Goal: Entertainment & Leisure: Consume media (video, audio)

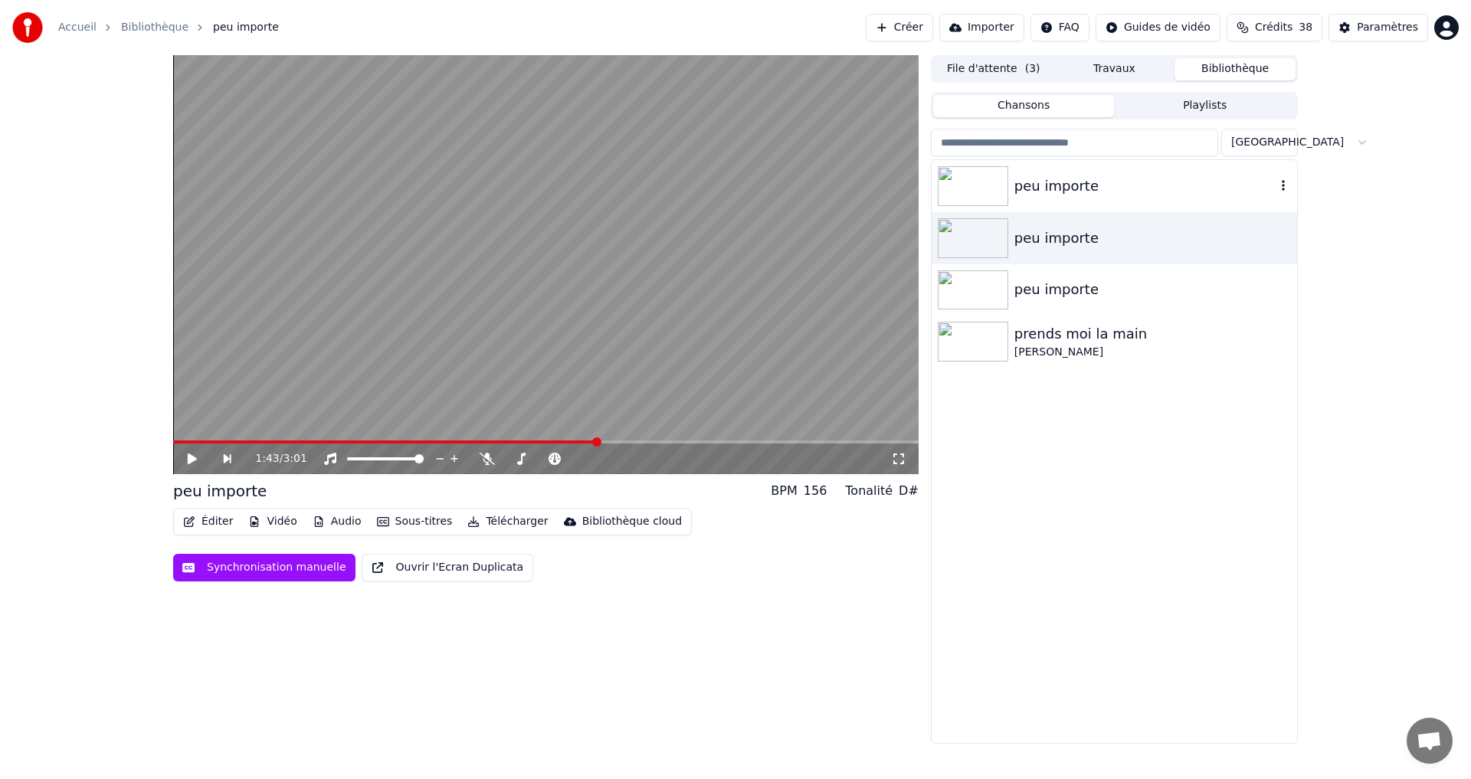
click at [974, 188] on img at bounding box center [973, 186] width 70 height 40
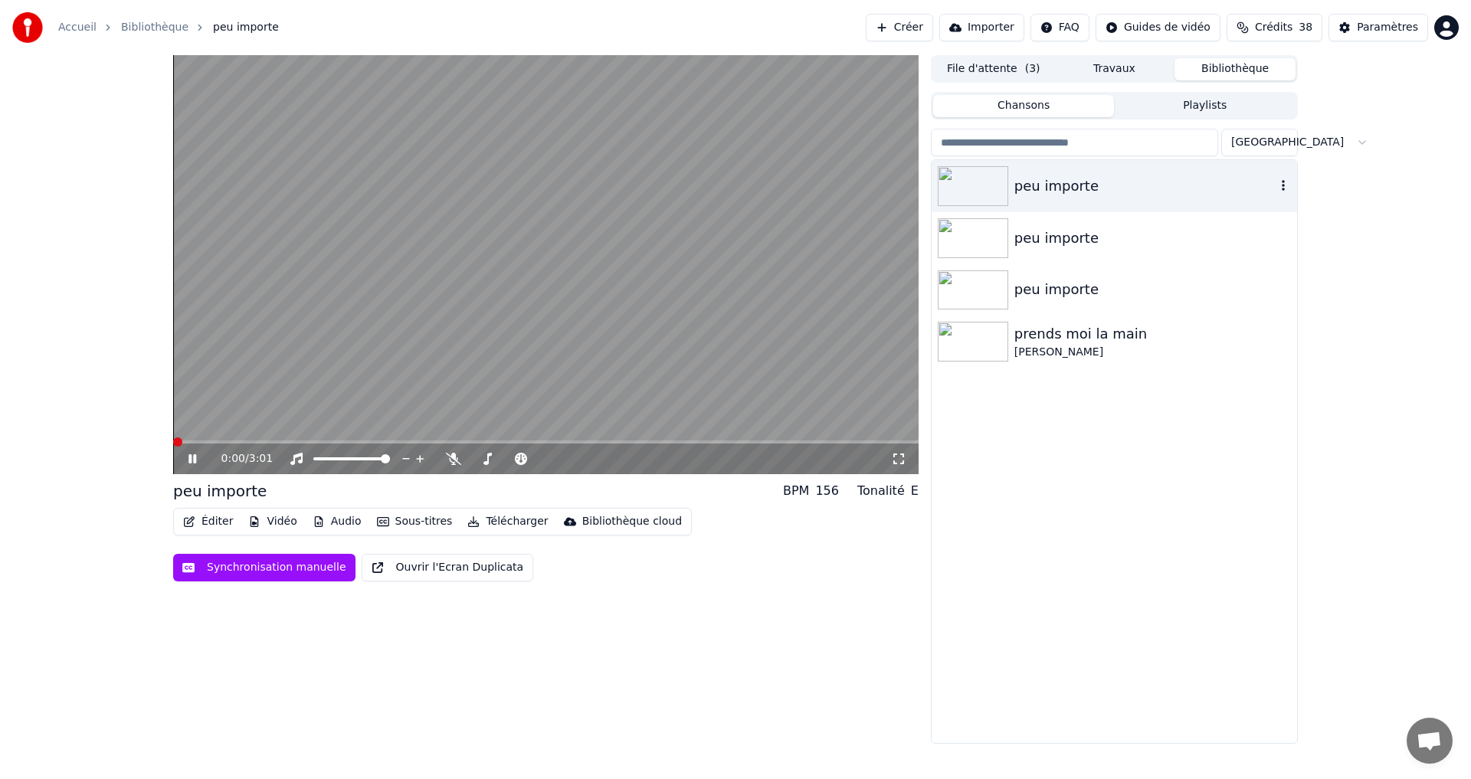
click at [974, 182] on img at bounding box center [973, 186] width 70 height 40
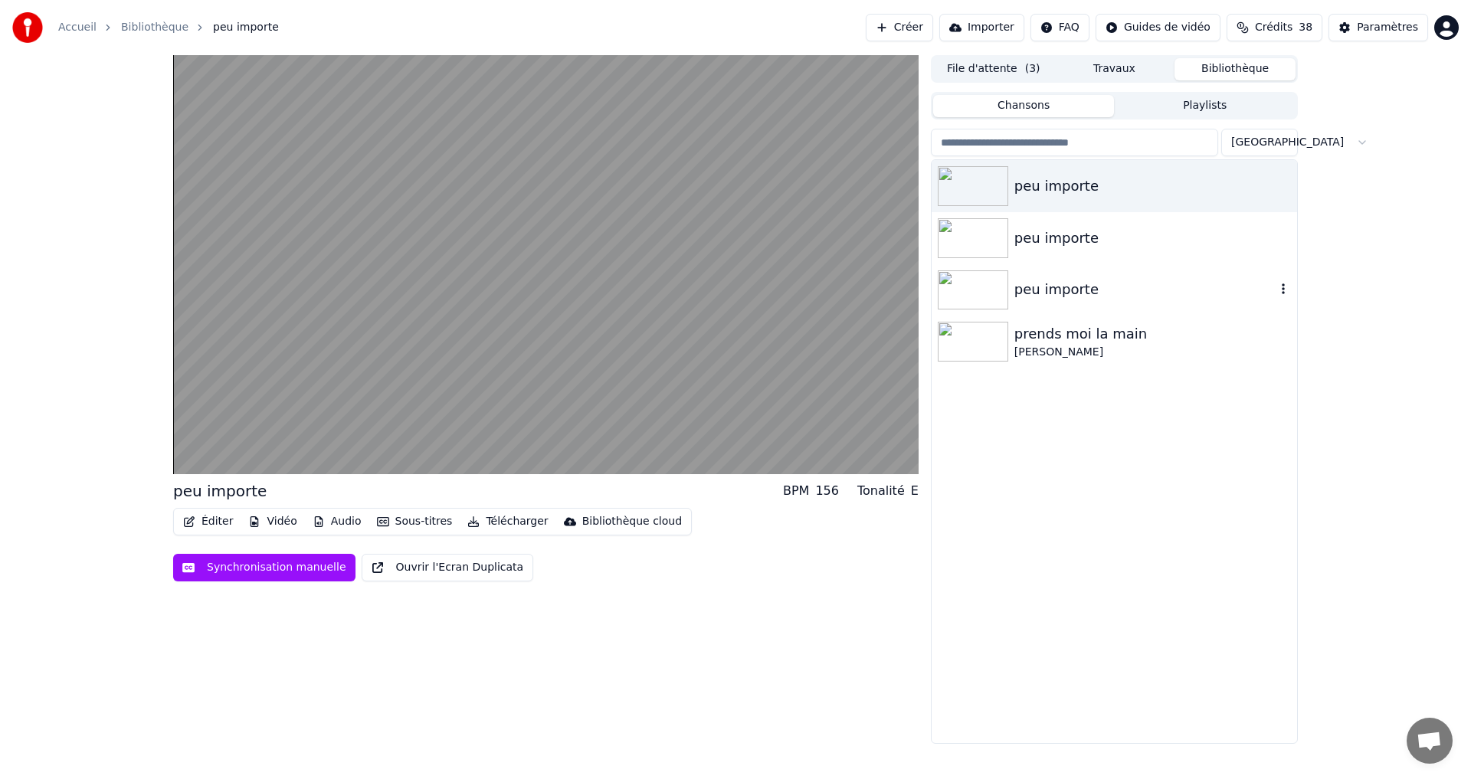
click at [978, 284] on img at bounding box center [973, 290] width 70 height 40
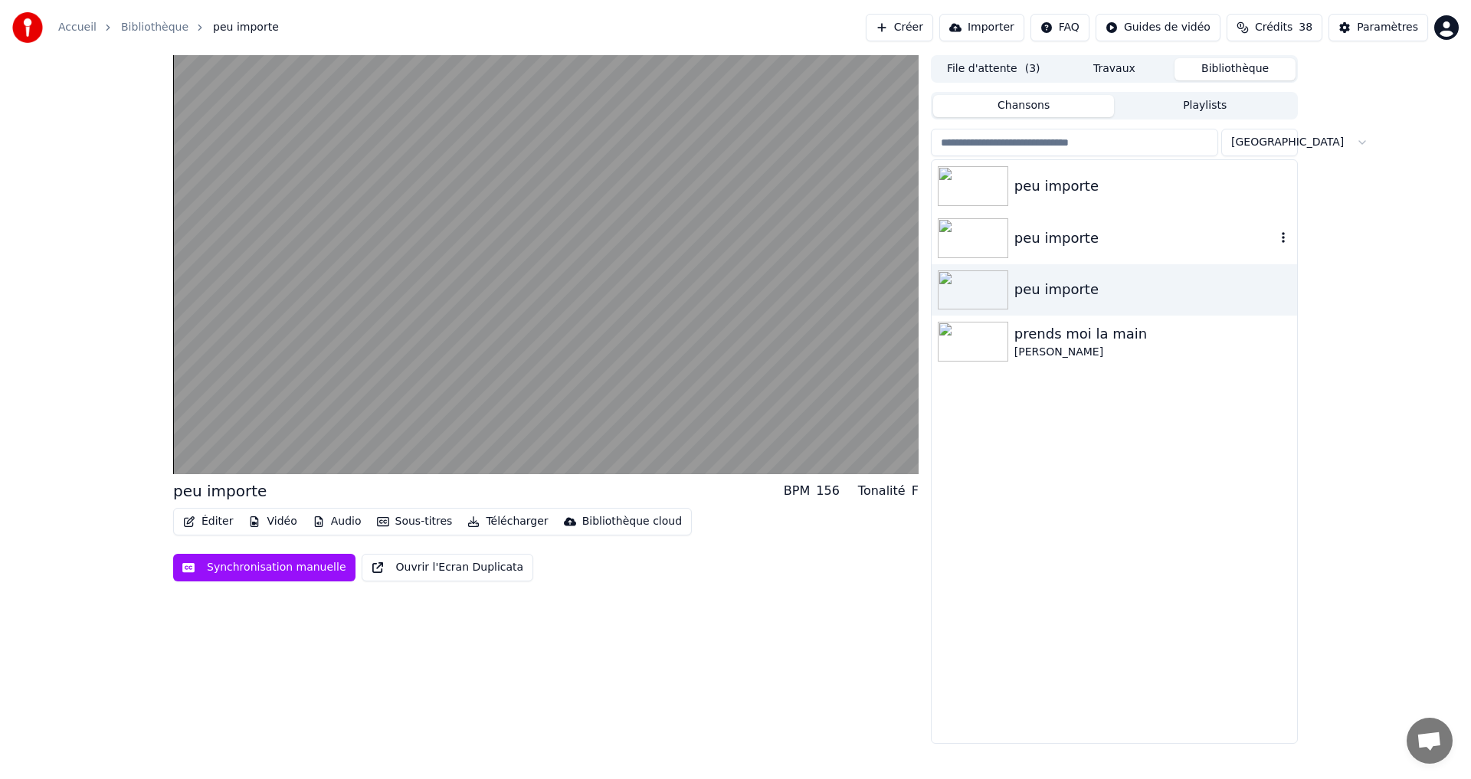
click at [1025, 237] on div "peu importe" at bounding box center [1145, 238] width 261 height 21
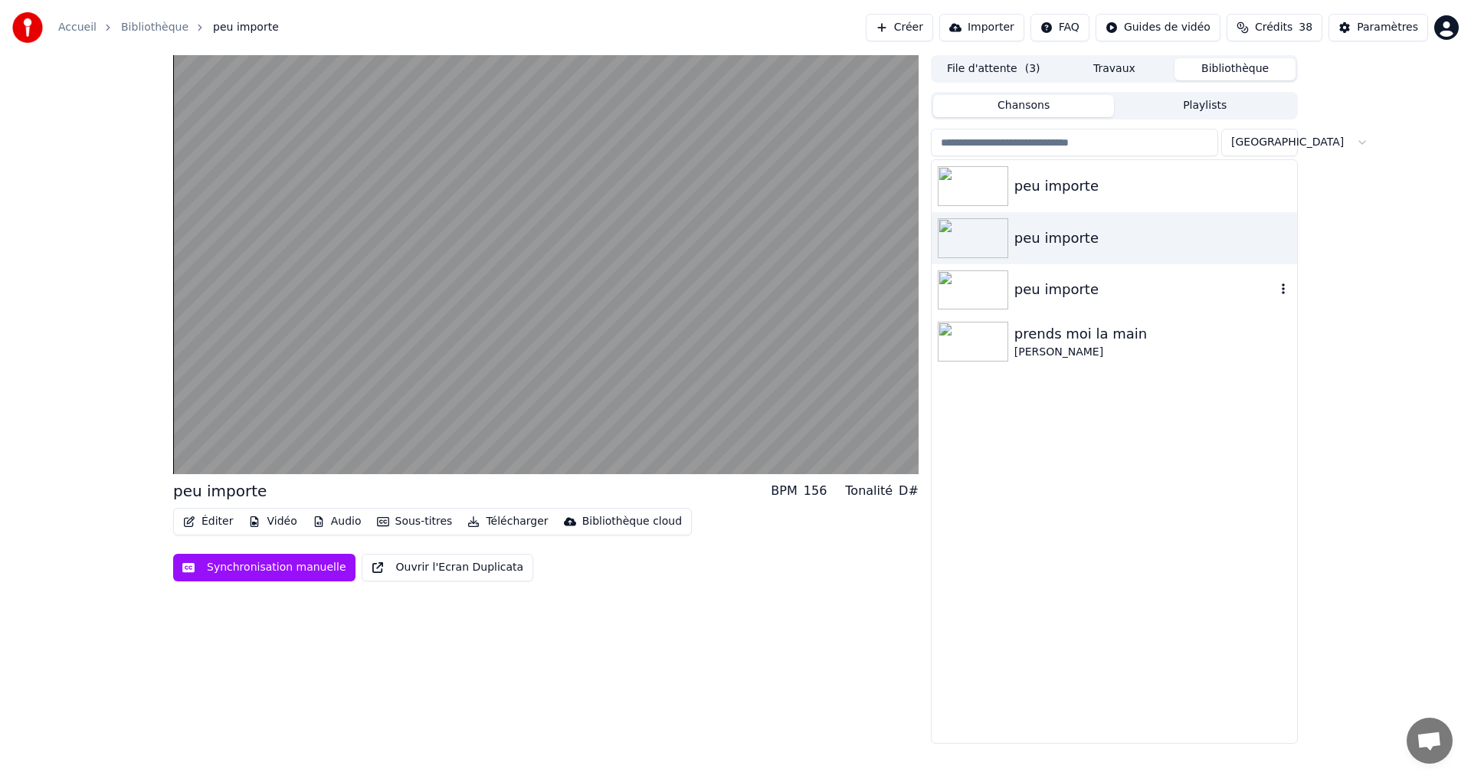
click at [1001, 290] on img at bounding box center [973, 290] width 70 height 40
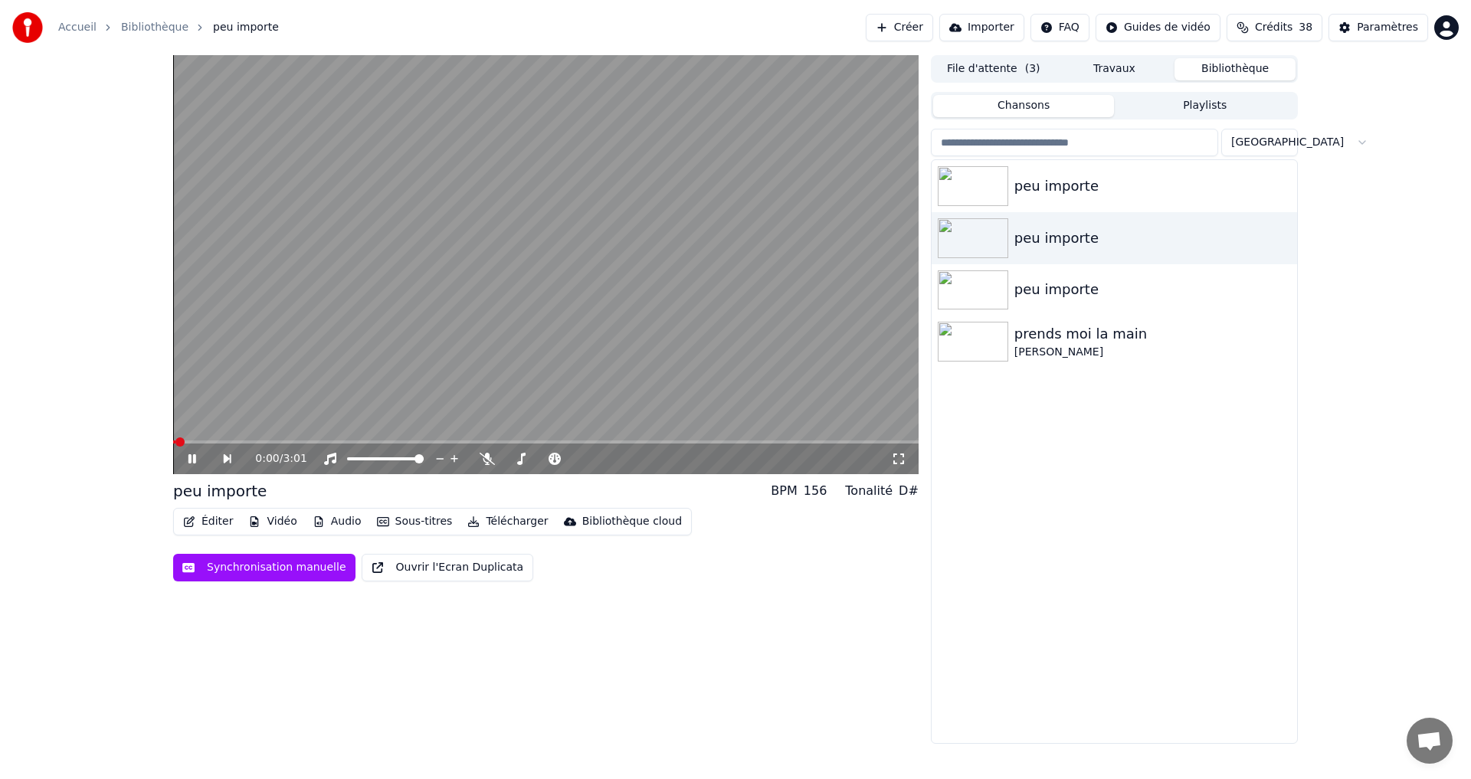
drag, startPoint x: 189, startPoint y: 458, endPoint x: 199, endPoint y: 461, distance: 10.2
click at [189, 457] on icon at bounding box center [193, 458] width 8 height 9
click at [988, 189] on img at bounding box center [973, 186] width 70 height 40
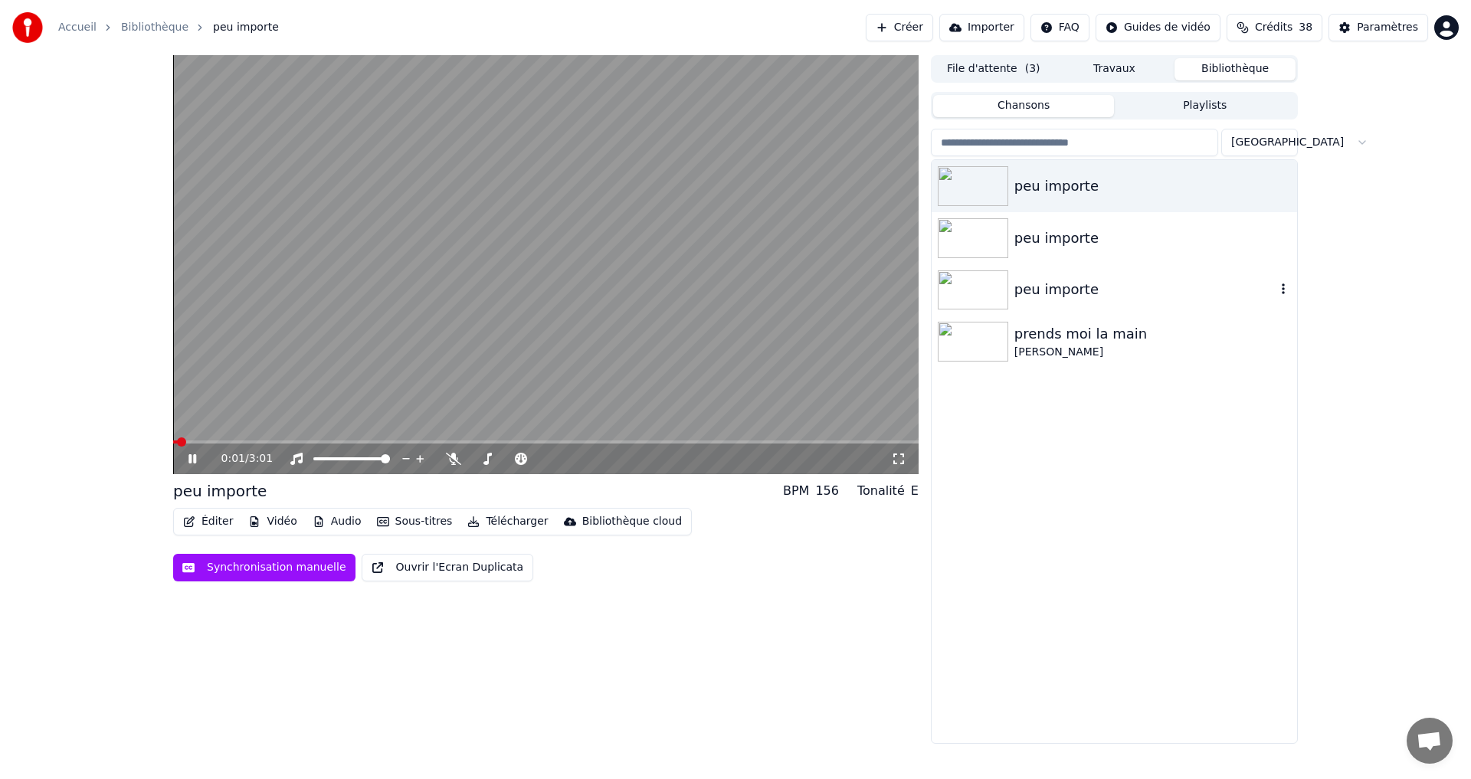
click at [979, 290] on img at bounding box center [973, 290] width 70 height 40
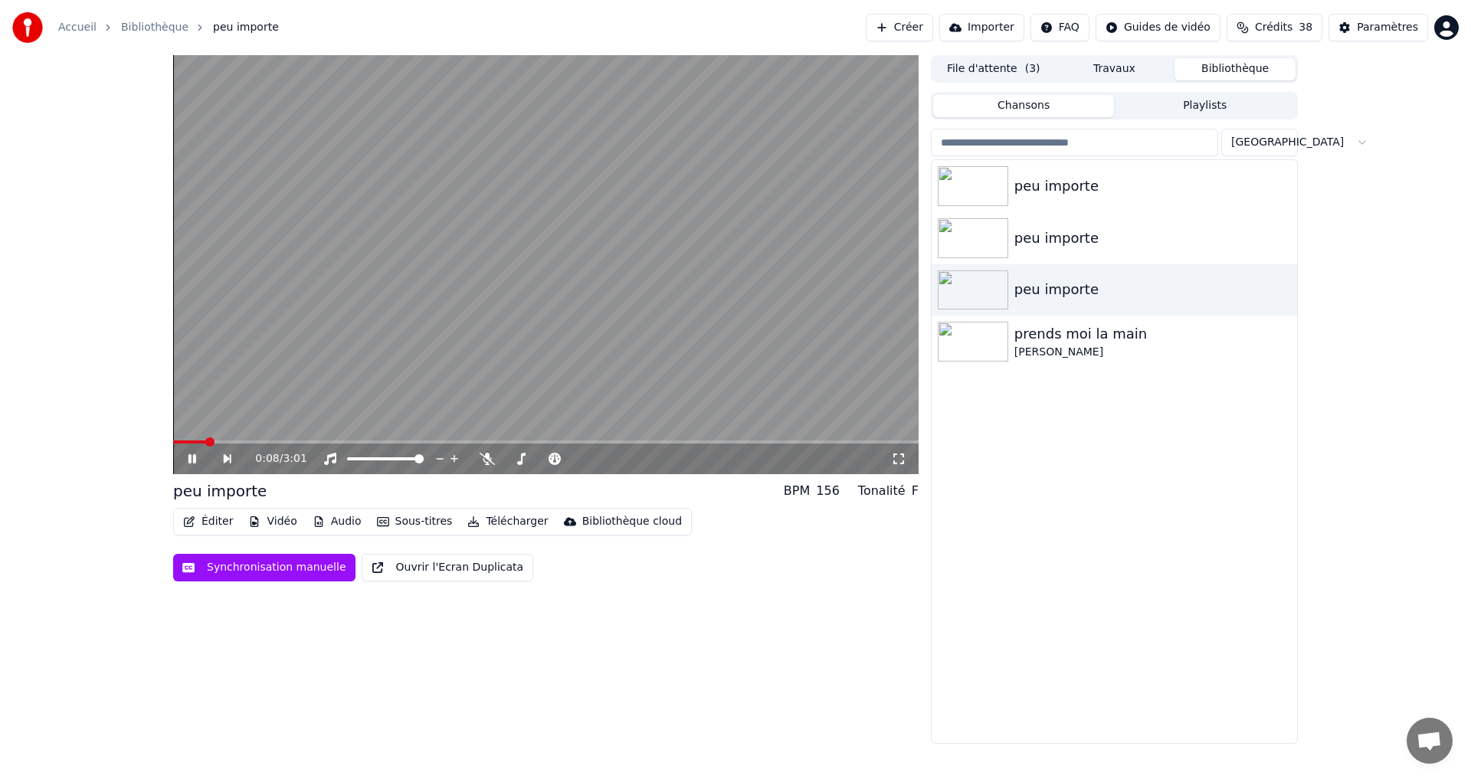
click at [205, 442] on span at bounding box center [189, 442] width 33 height 3
click at [185, 440] on video at bounding box center [546, 264] width 746 height 419
click at [187, 444] on div "0:27 / 3:01" at bounding box center [546, 459] width 746 height 31
click at [187, 440] on video at bounding box center [546, 264] width 746 height 419
click at [187, 442] on span at bounding box center [231, 442] width 117 height 3
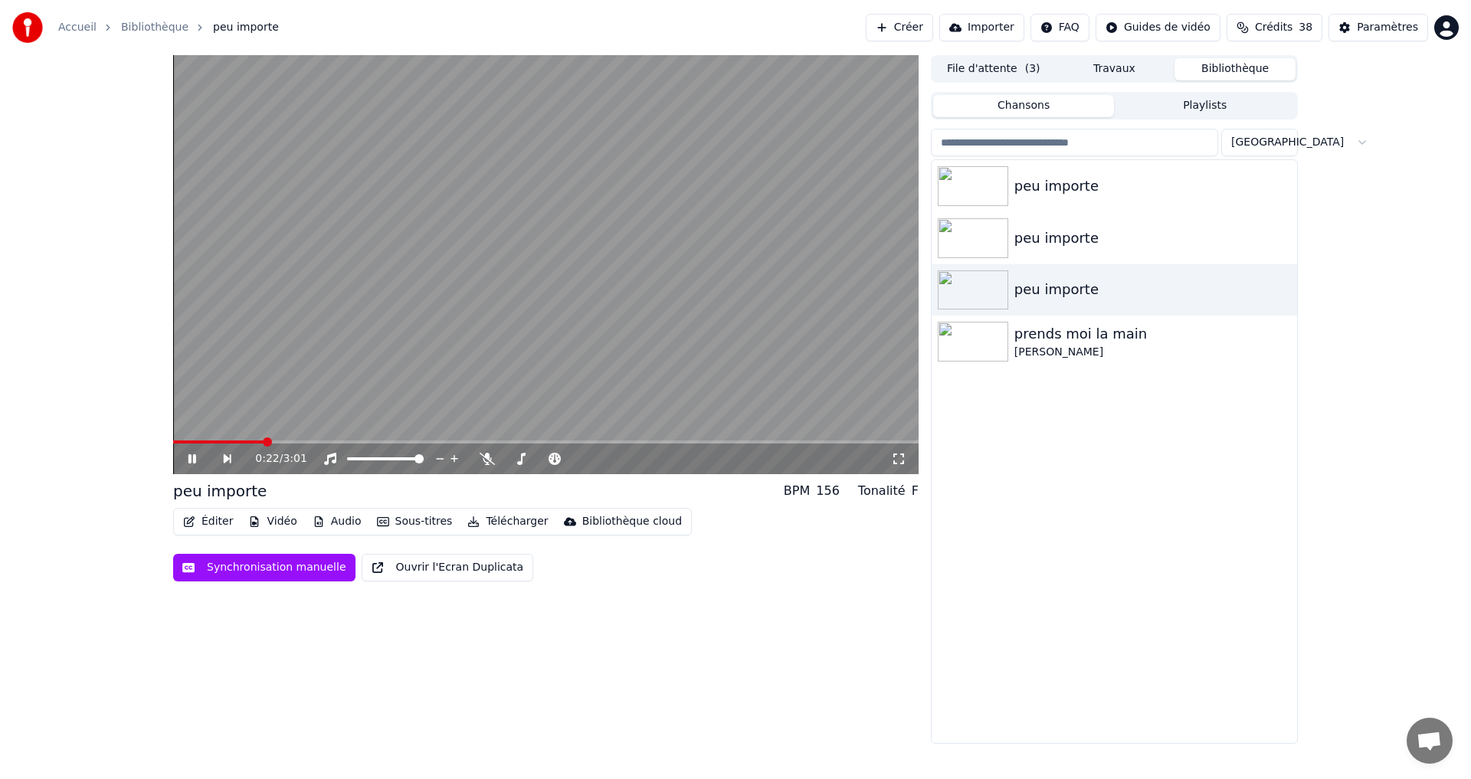
click at [182, 442] on span at bounding box center [218, 442] width 90 height 3
click at [218, 444] on span at bounding box center [223, 442] width 100 height 3
click at [206, 444] on span at bounding box center [201, 442] width 57 height 3
click at [206, 444] on span at bounding box center [189, 442] width 33 height 3
click at [193, 453] on icon at bounding box center [202, 459] width 35 height 12
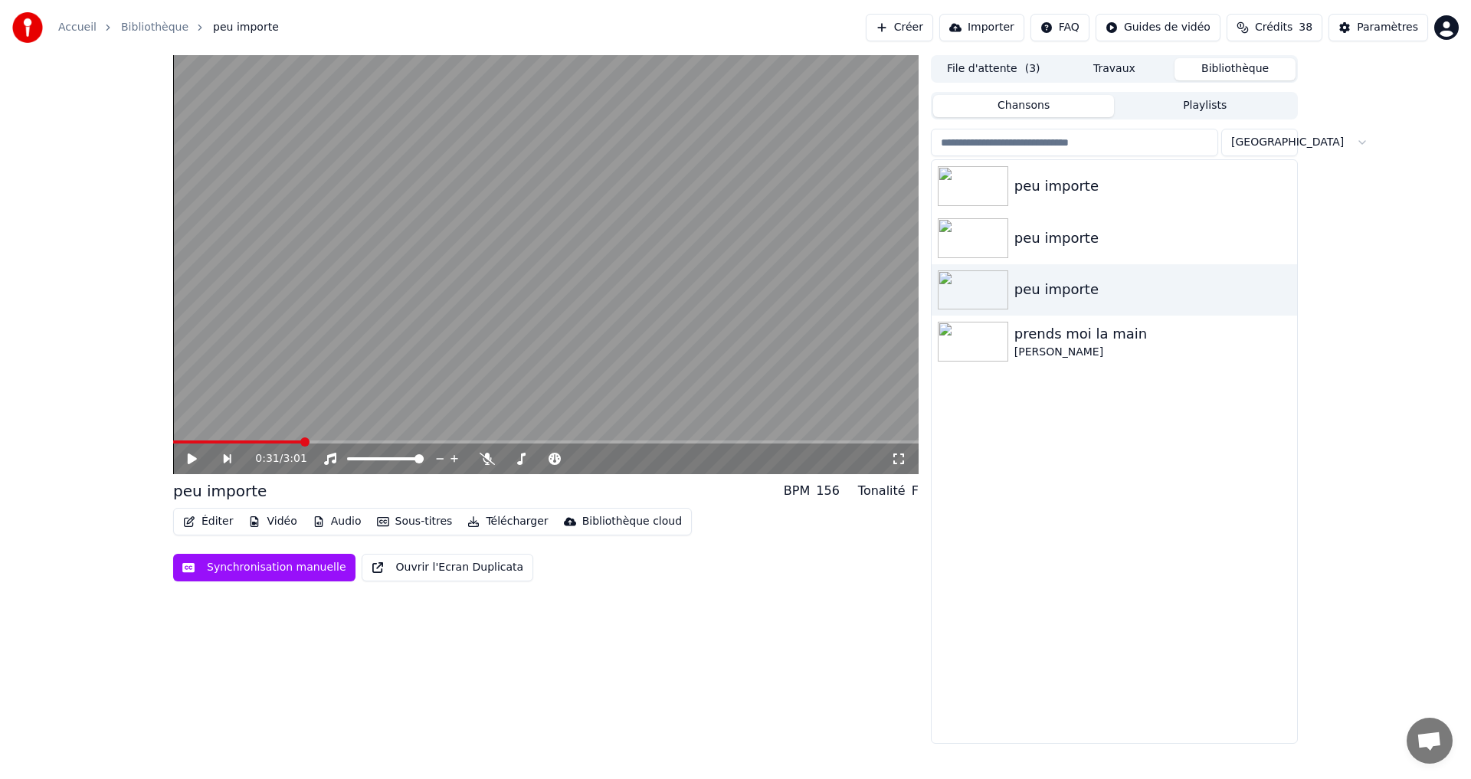
click at [196, 443] on span at bounding box center [237, 442] width 129 height 3
click at [192, 457] on icon at bounding box center [192, 459] width 9 height 11
click at [198, 441] on span at bounding box center [185, 442] width 25 height 3
click at [200, 440] on video at bounding box center [546, 264] width 746 height 419
click at [200, 442] on span at bounding box center [187, 442] width 29 height 3
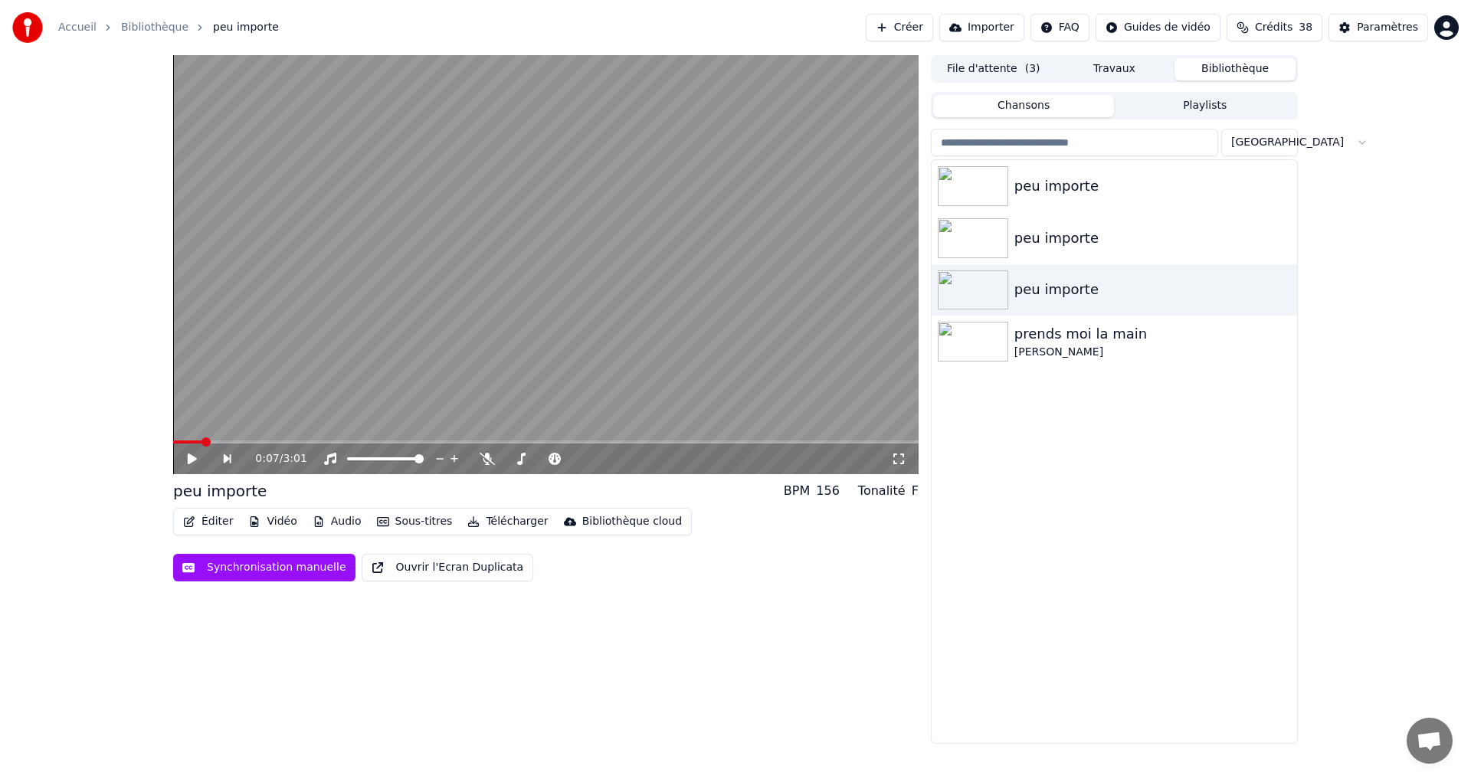
click at [194, 454] on icon at bounding box center [202, 459] width 35 height 12
click at [202, 444] on span at bounding box center [187, 442] width 29 height 3
drag, startPoint x: 195, startPoint y: 454, endPoint x: 243, endPoint y: 427, distance: 54.6
click at [197, 453] on icon at bounding box center [202, 459] width 35 height 12
